Goal: Information Seeking & Learning: Learn about a topic

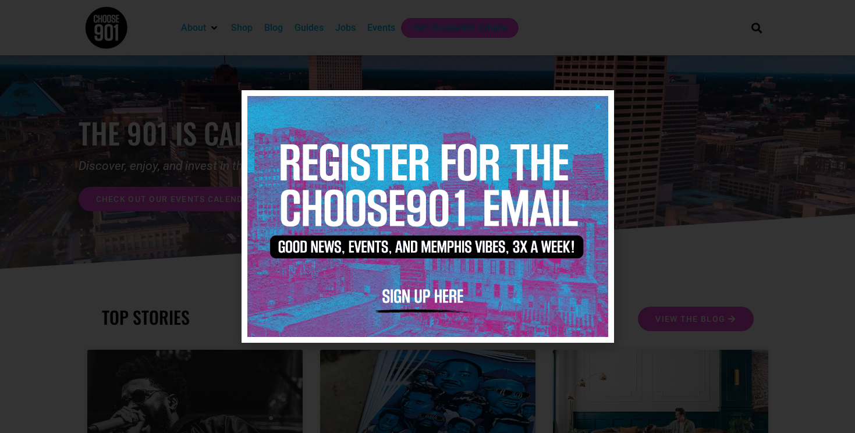
click at [592, 102] on img at bounding box center [427, 216] width 361 height 240
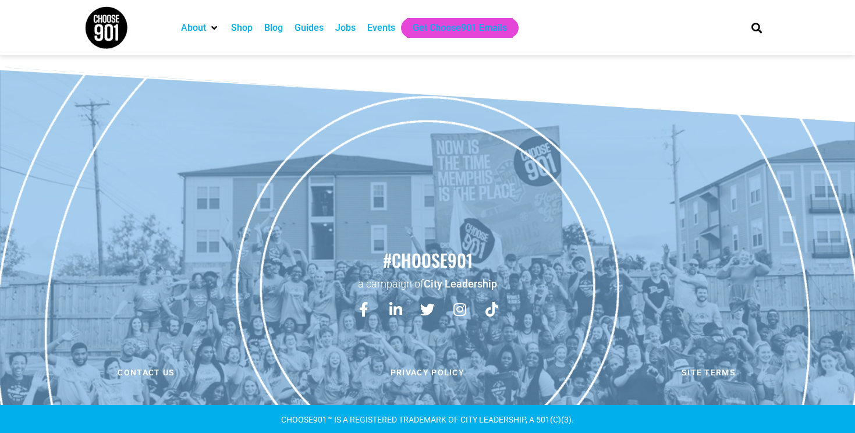
scroll to position [621, 0]
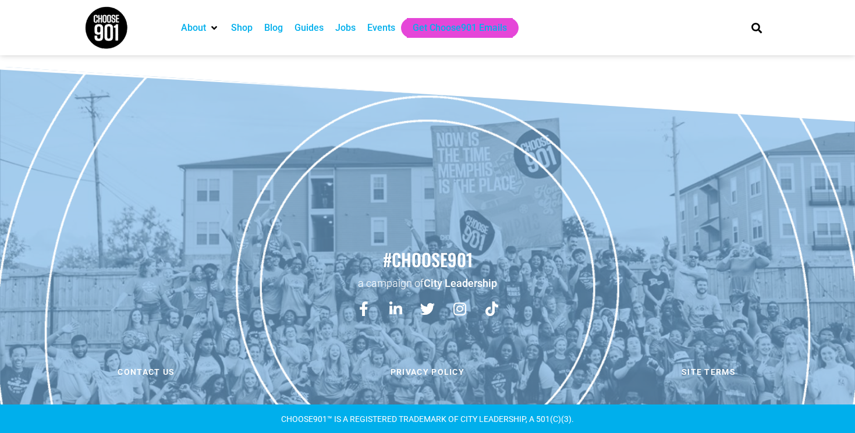
click at [376, 30] on div "Events" at bounding box center [381, 28] width 28 height 14
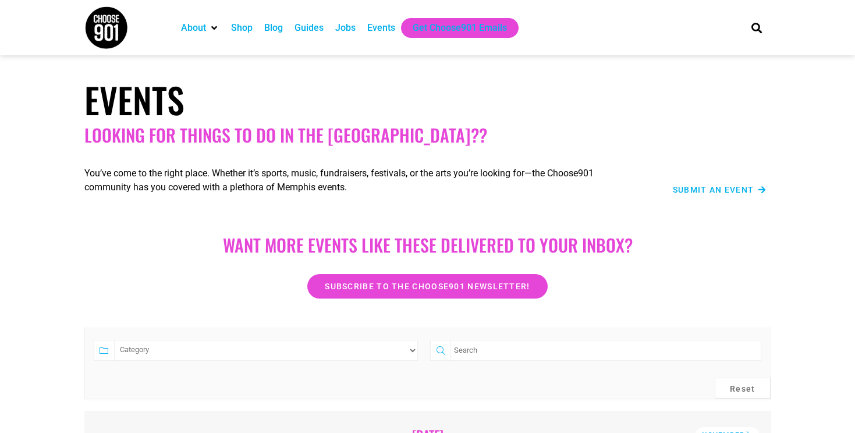
click at [282, 29] on div "Blog" at bounding box center [273, 28] width 19 height 14
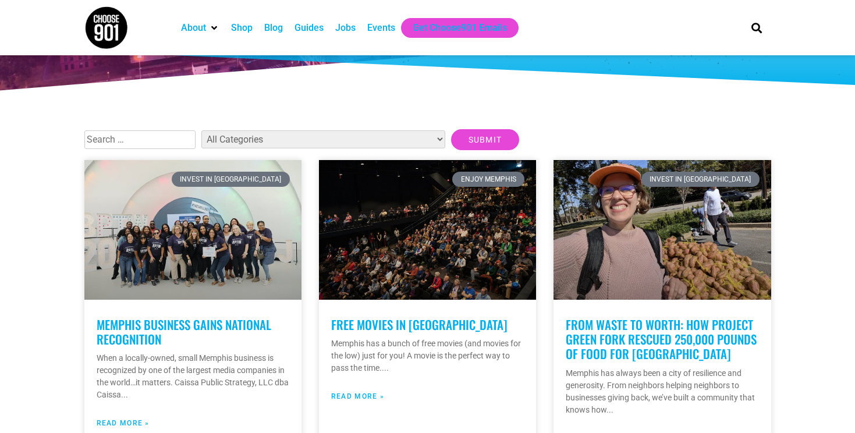
scroll to position [196, 0]
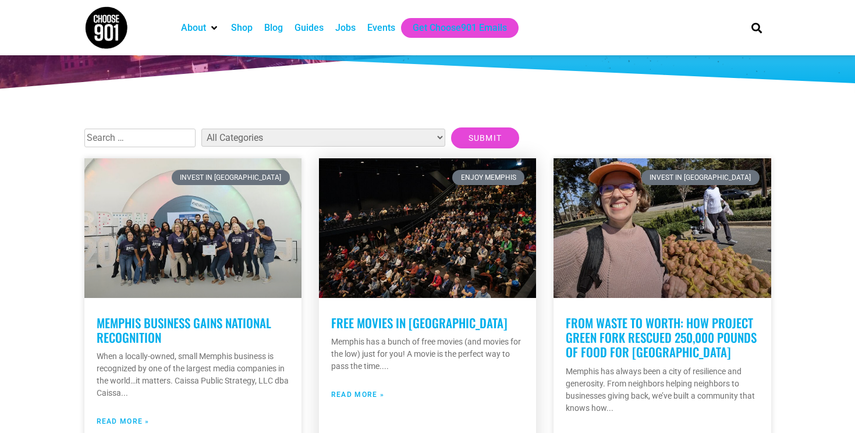
click at [416, 242] on link at bounding box center [427, 228] width 217 height 140
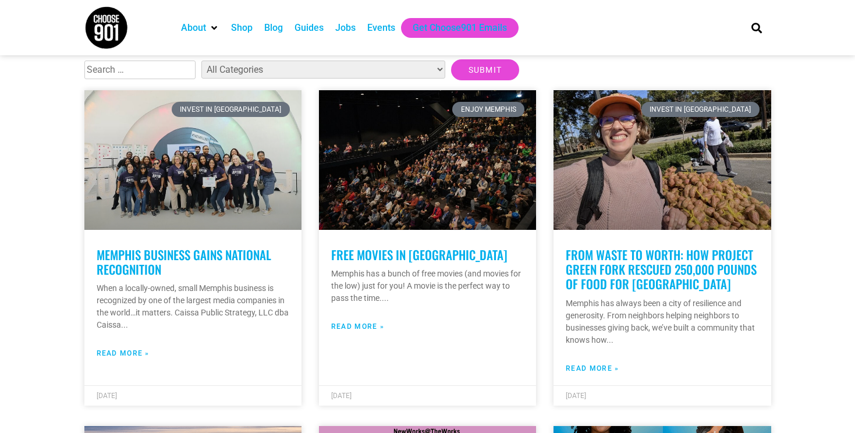
scroll to position [259, 0]
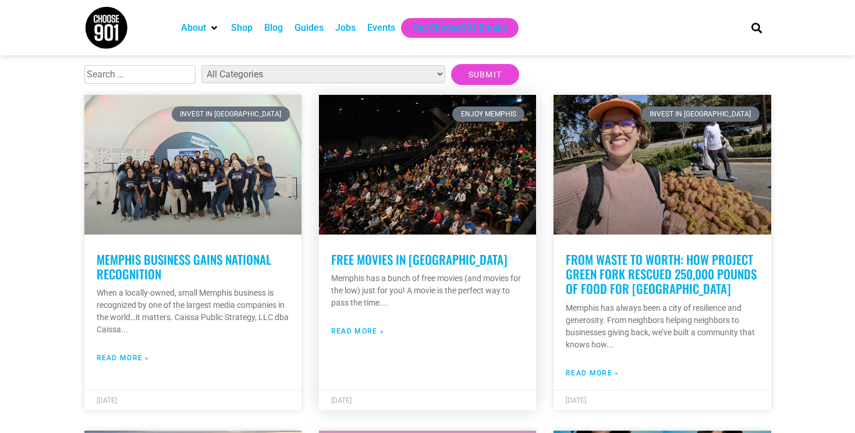
click at [407, 262] on link "Free Movies in Memphis" at bounding box center [419, 259] width 176 height 18
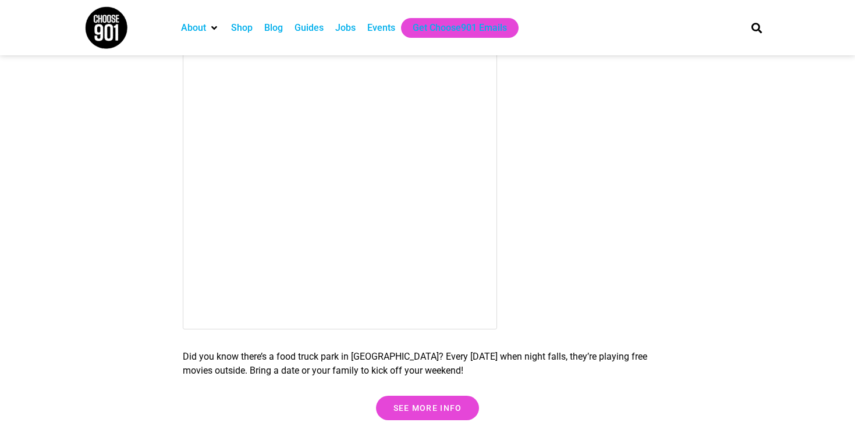
scroll to position [3344, 0]
click at [451, 409] on span "See more info" at bounding box center [427, 407] width 69 height 8
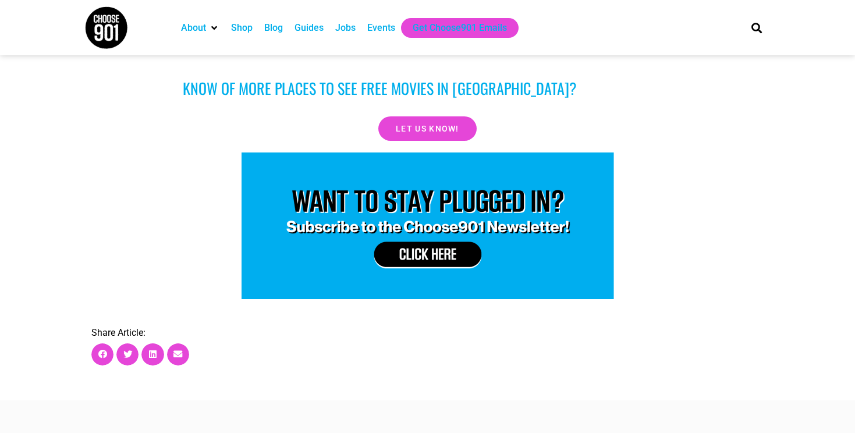
scroll to position [3780, 0]
